Goal: Find contact information: Obtain details needed to contact an individual or organization

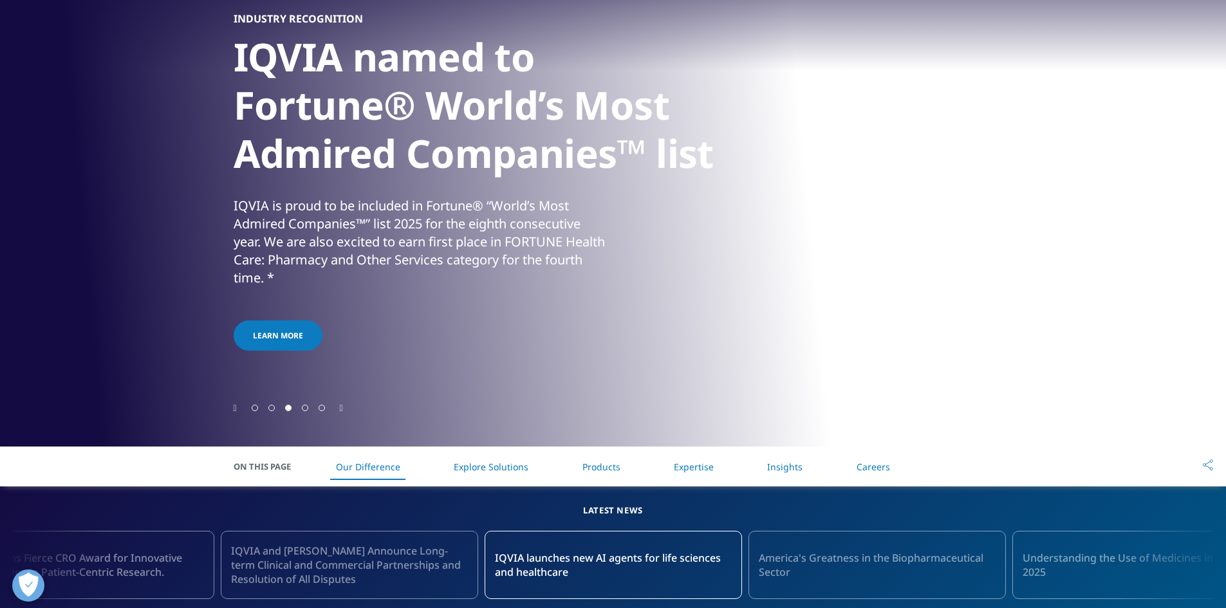
scroll to position [141, 0]
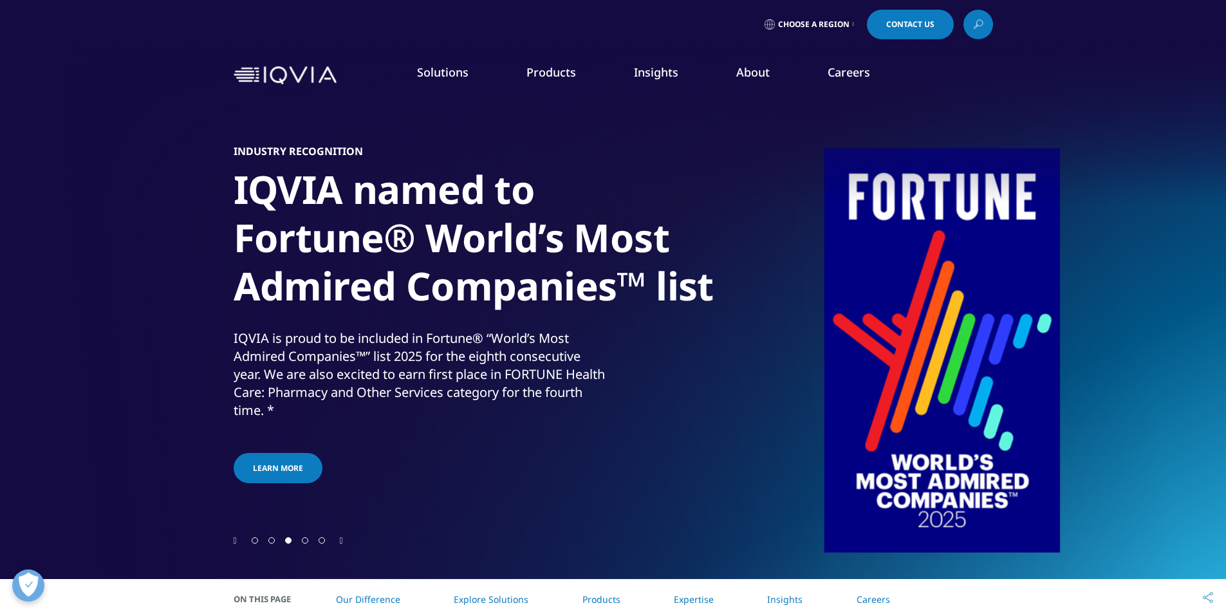
click at [931, 20] on link "Contact Us" at bounding box center [910, 25] width 87 height 30
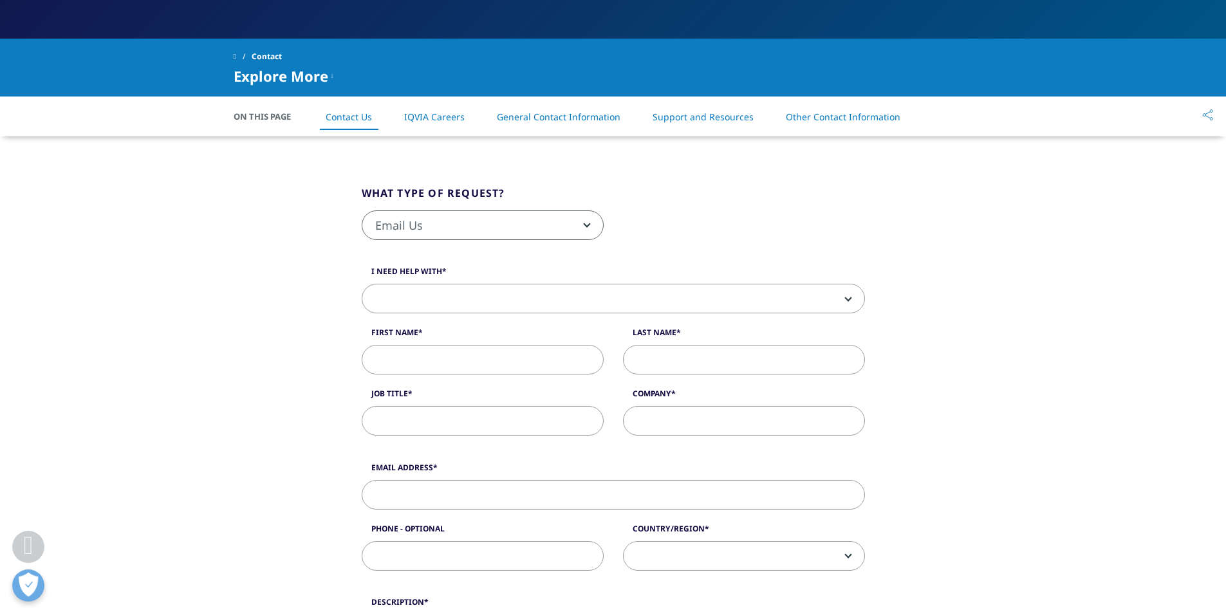
scroll to position [193, 0]
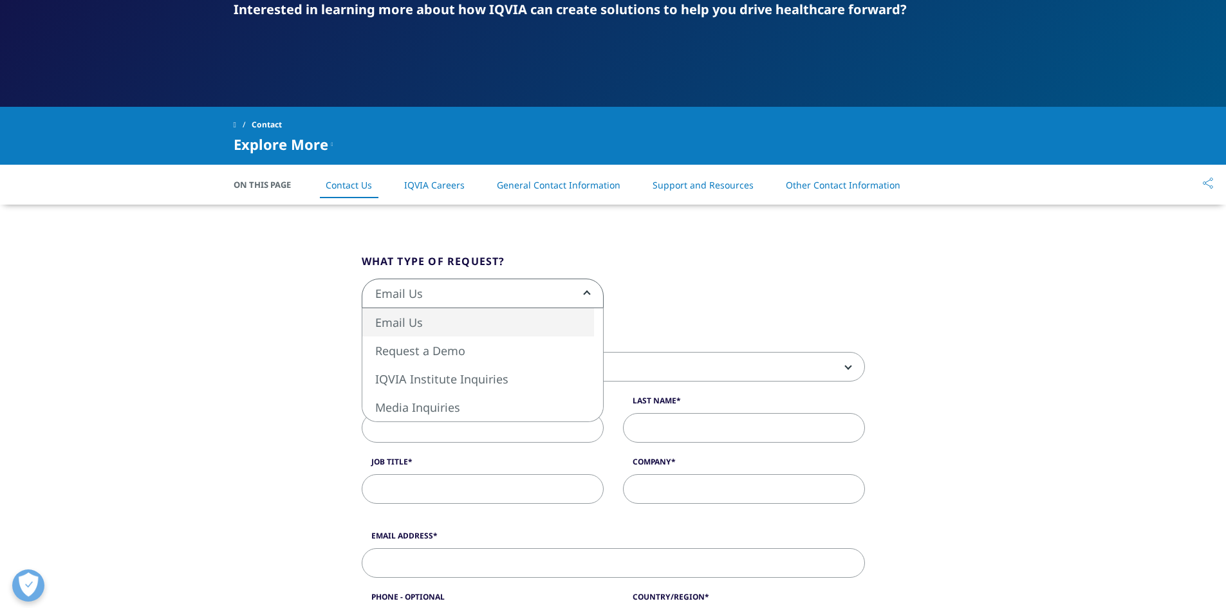
click at [509, 286] on span "Email Us" at bounding box center [482, 294] width 241 height 30
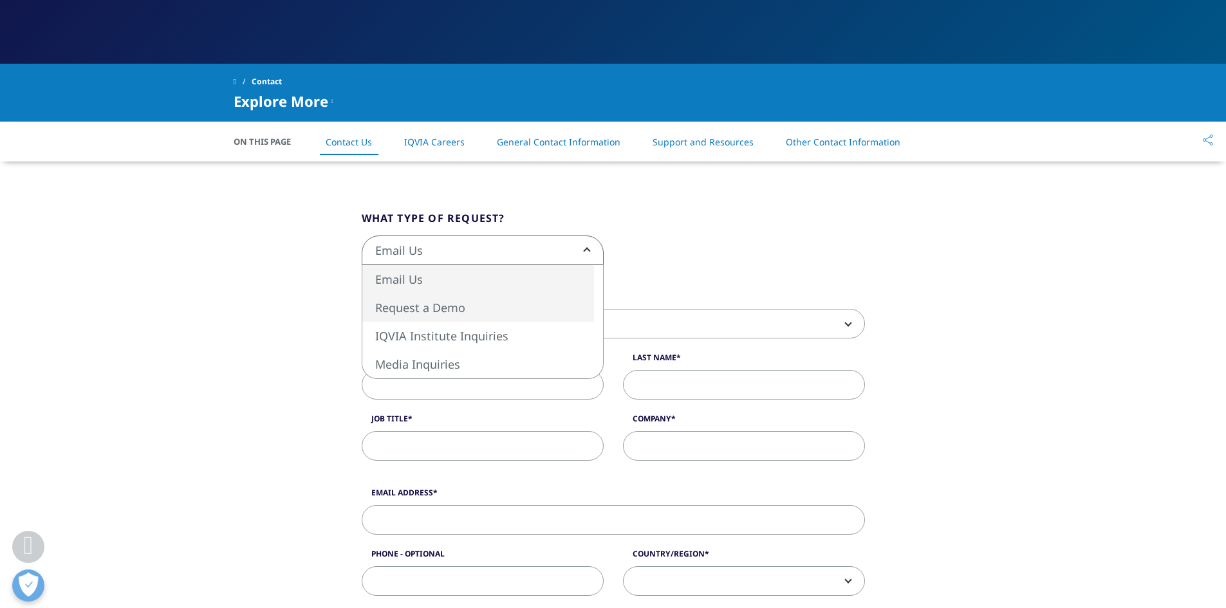
scroll to position [258, 0]
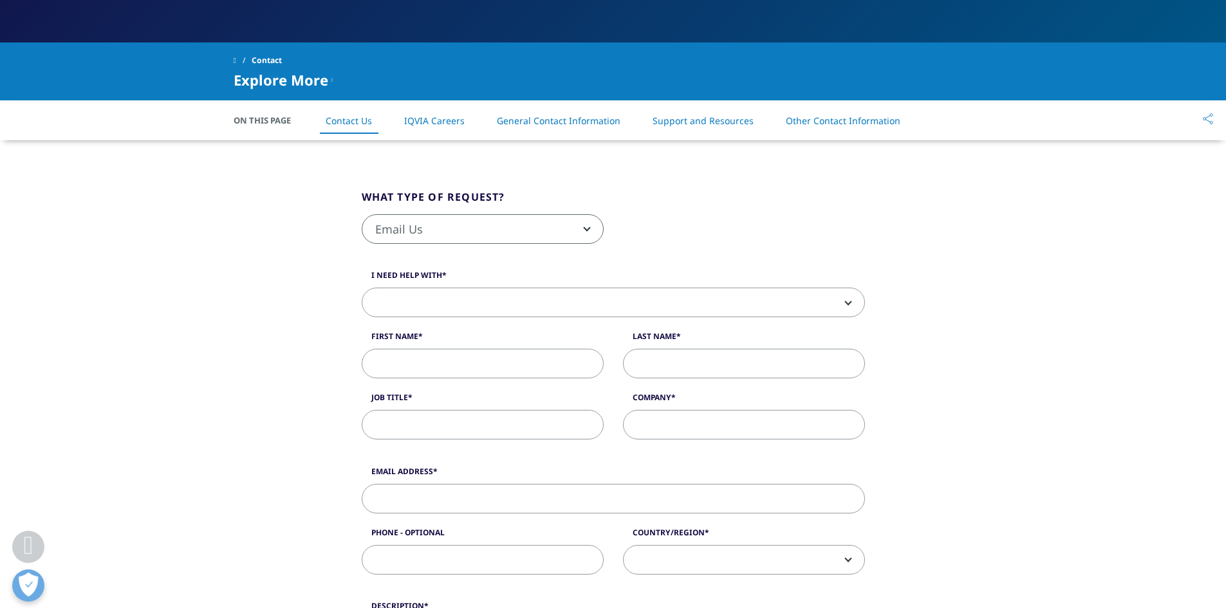
click at [432, 314] on span at bounding box center [613, 303] width 502 height 30
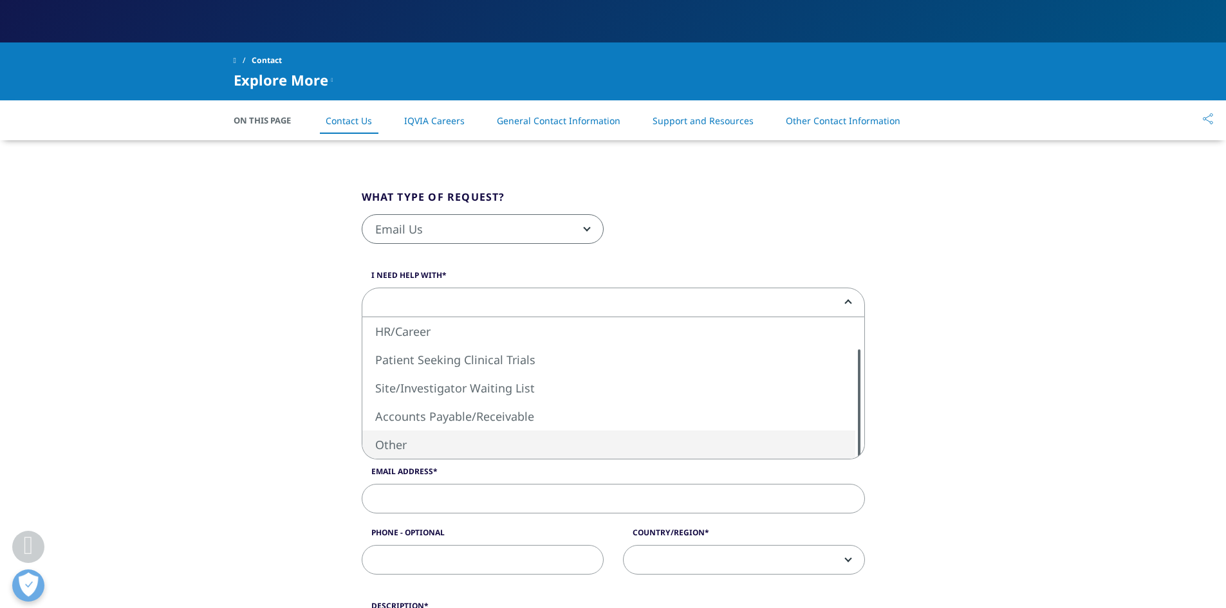
select select "Other"
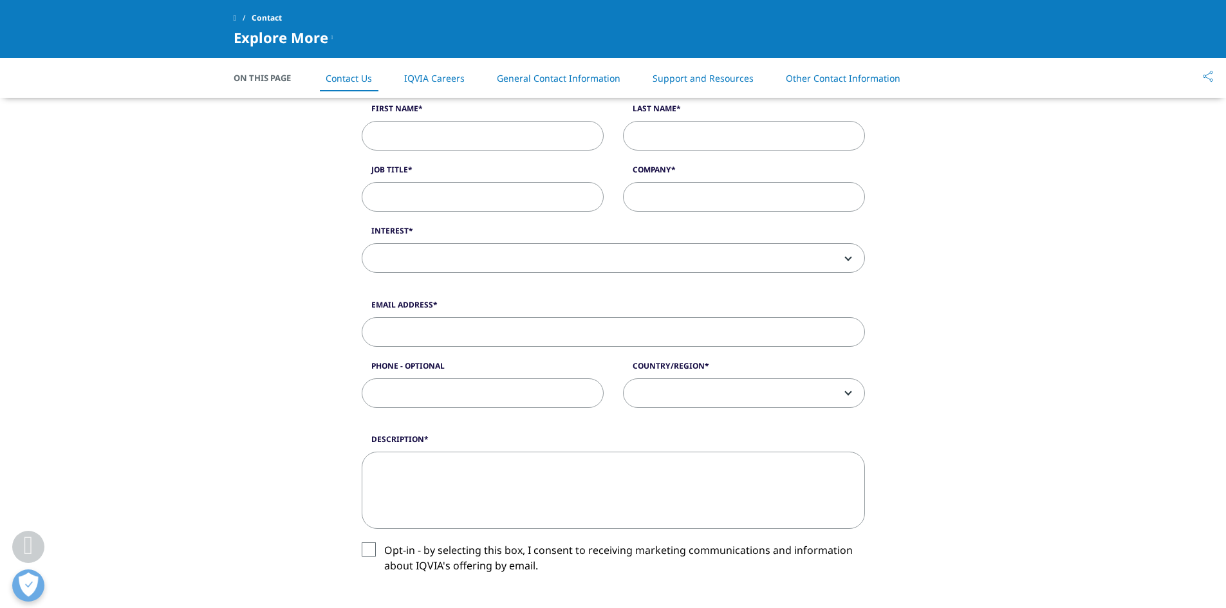
scroll to position [386, 0]
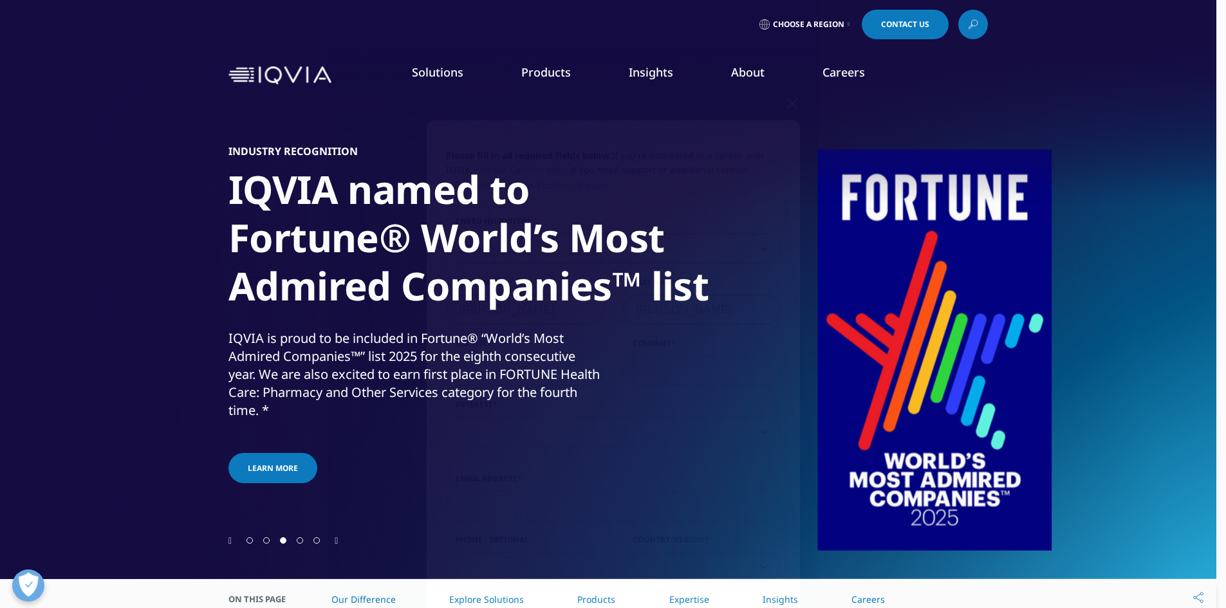
select select "Other"
